Goal: Information Seeking & Learning: Learn about a topic

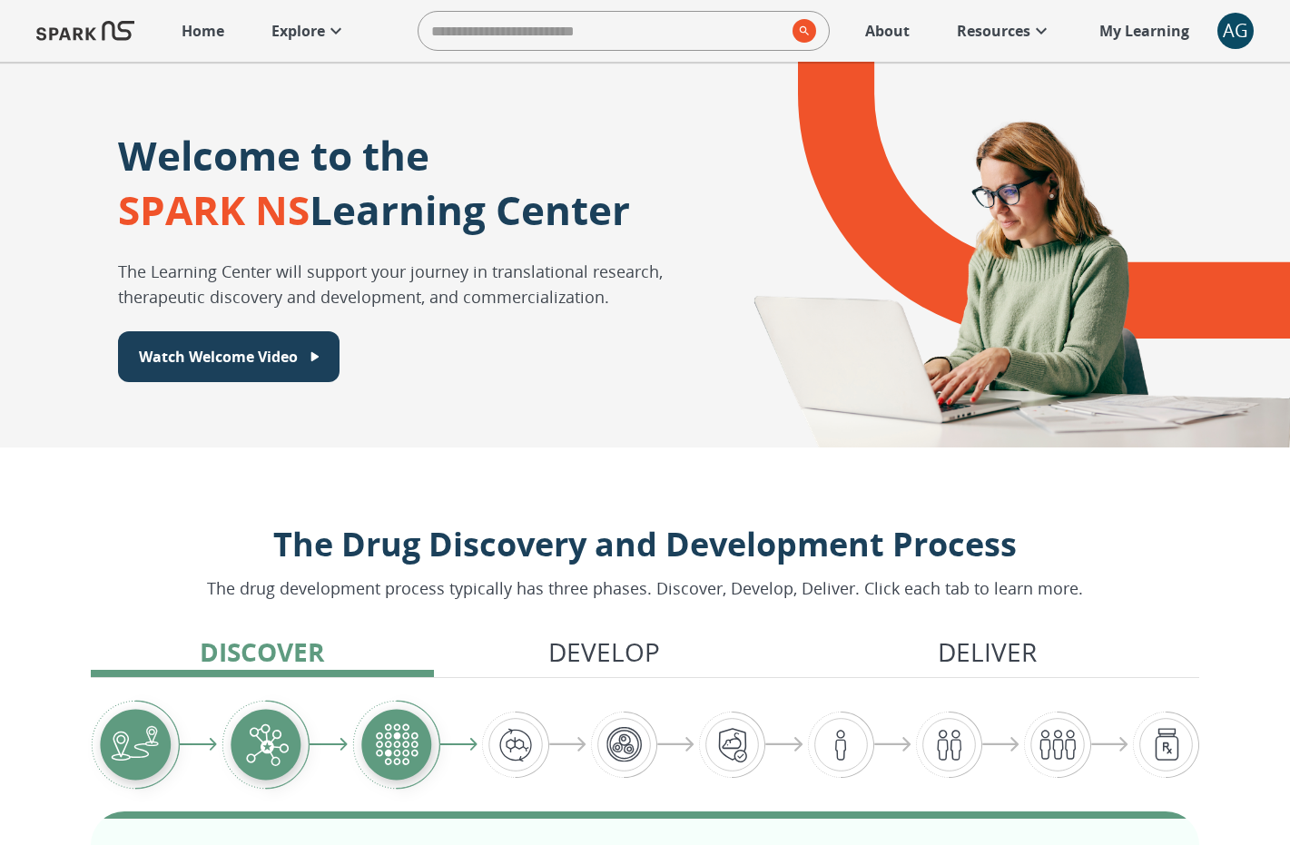
click at [478, 43] on input "search" at bounding box center [602, 31] width 367 height 36
type input "*"
type input "******"
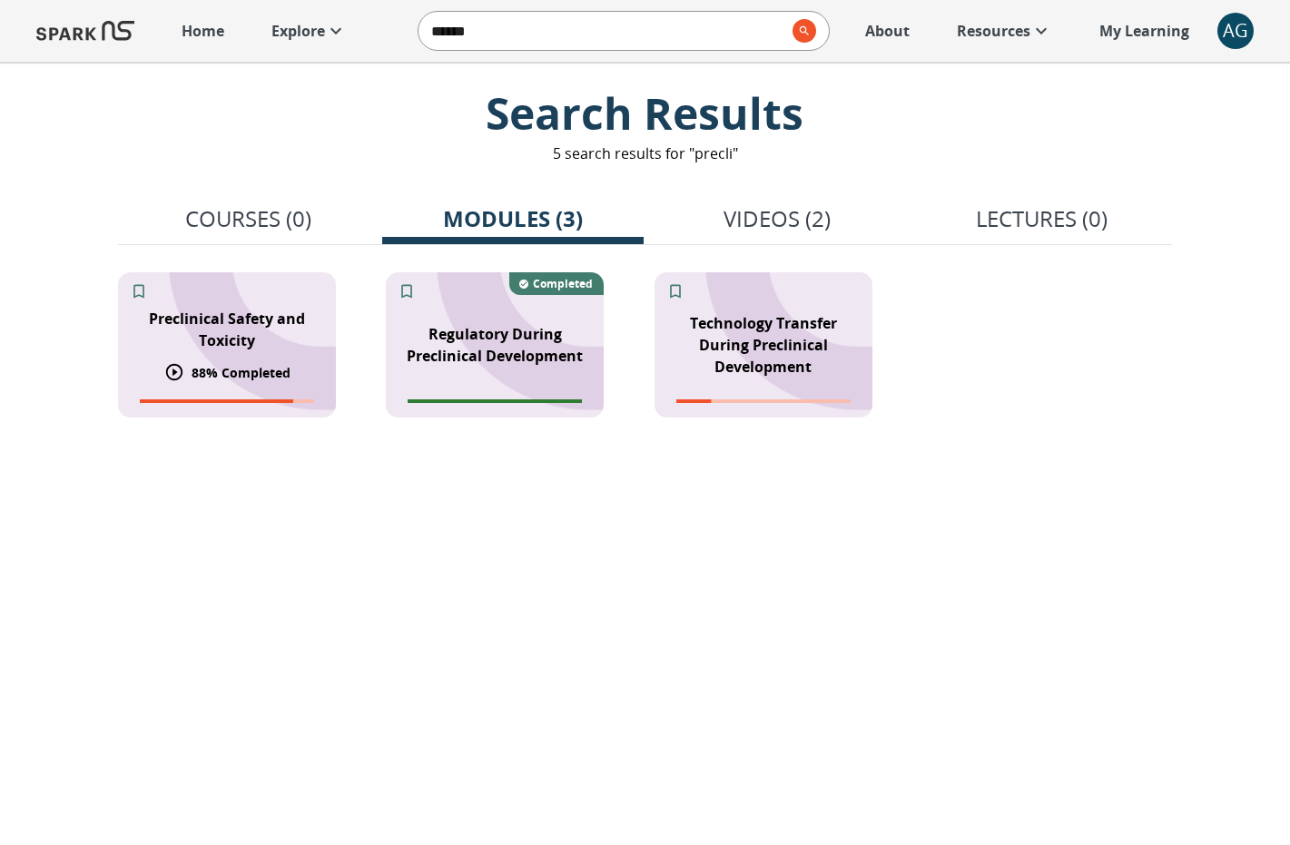
click at [282, 357] on div "Preclinical Safety and Toxicity" at bounding box center [227, 329] width 218 height 65
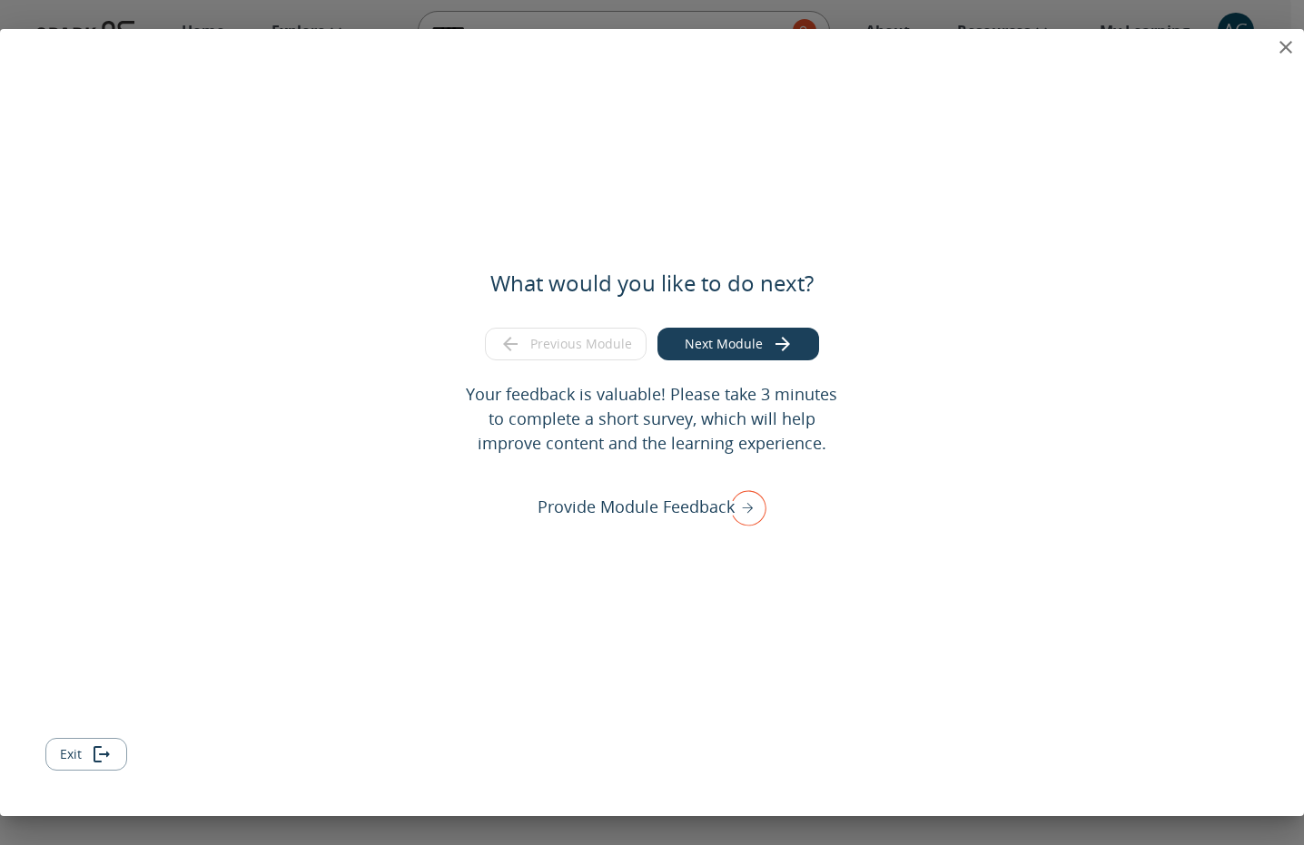
click at [1278, 51] on icon "close" at bounding box center [1286, 47] width 22 height 22
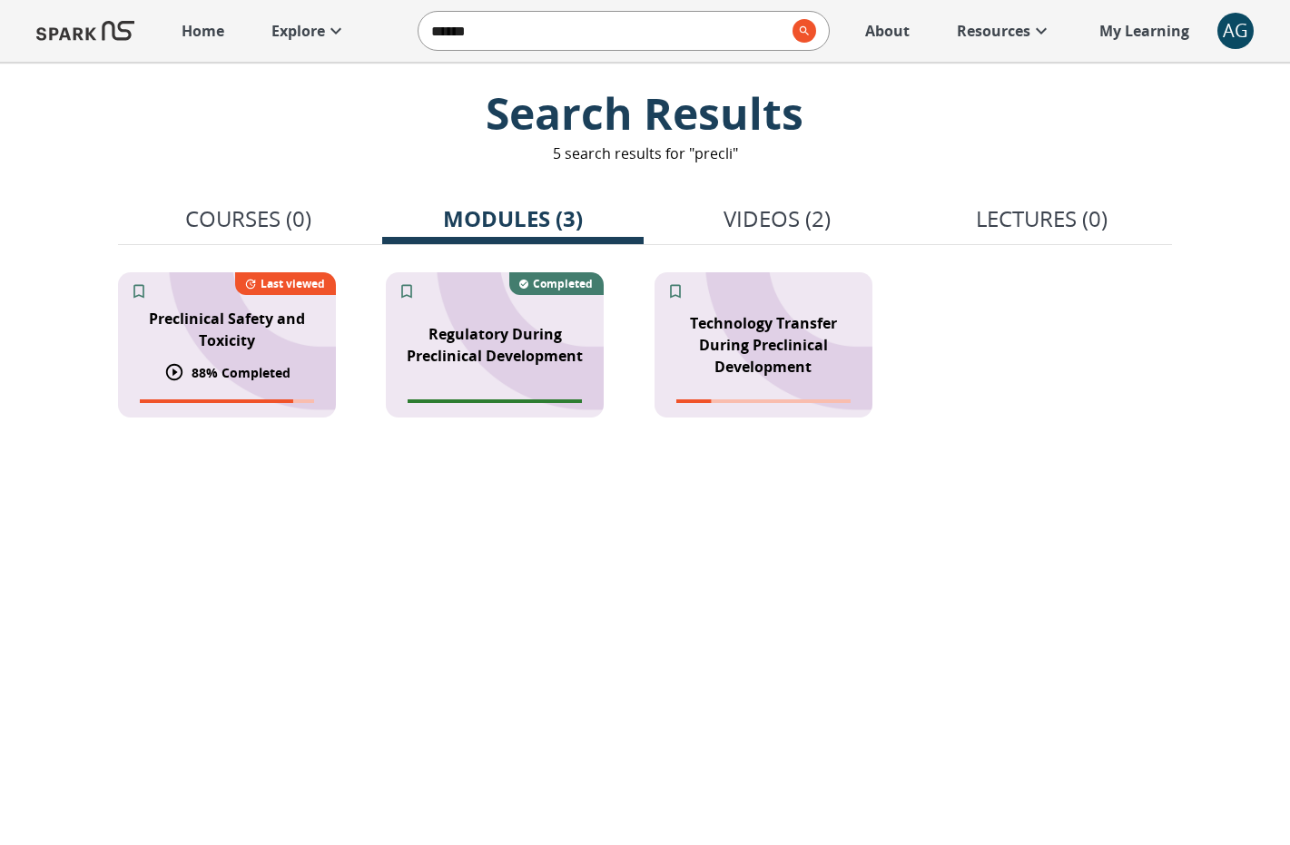
click at [264, 311] on p "Preclinical Safety and Toxicity" at bounding box center [227, 330] width 196 height 44
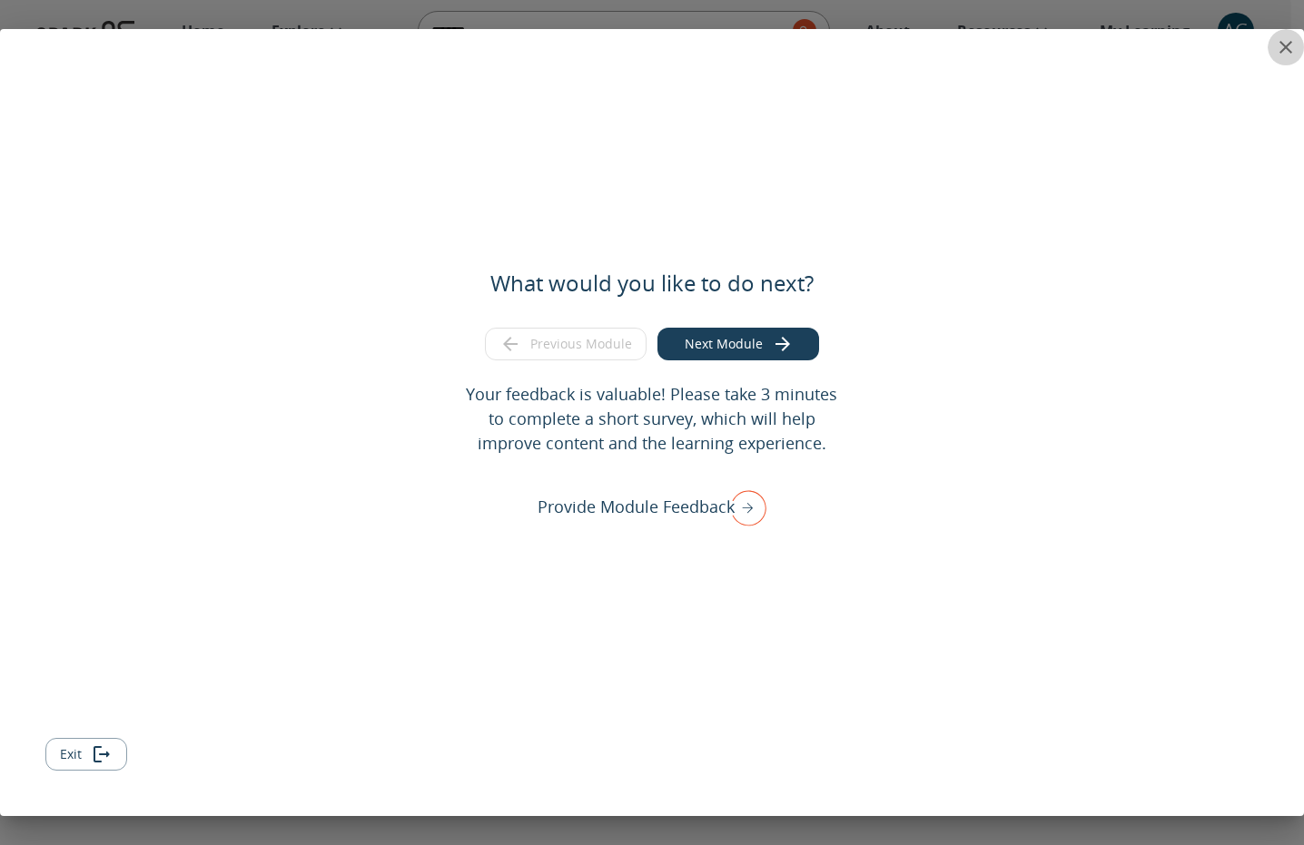
click at [1286, 53] on icon "close" at bounding box center [1286, 47] width 22 height 22
